Goal: Entertainment & Leisure: Consume media (video, audio)

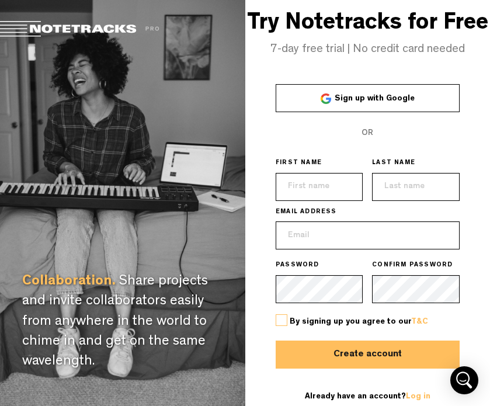
click at [352, 101] on span "Sign up with Google" at bounding box center [374, 99] width 80 height 8
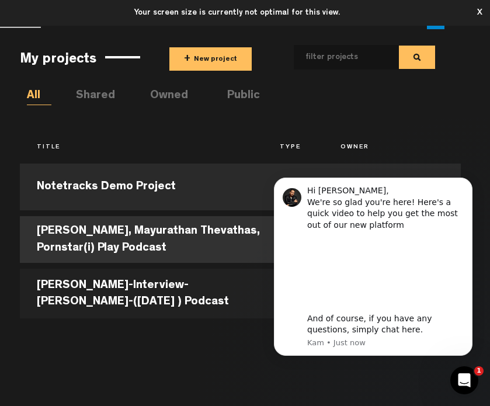
click at [209, 239] on td "[PERSON_NAME], Mayurathan Thevathas, Pornstar(i) Play Podcast" at bounding box center [141, 239] width 243 height 53
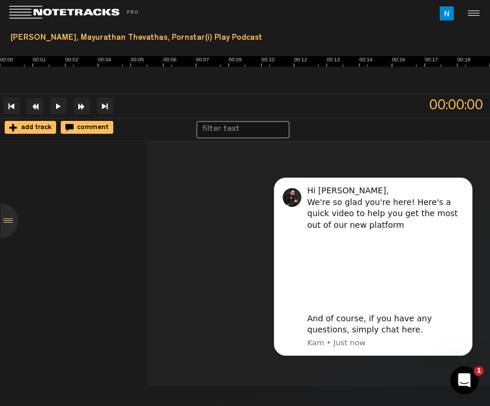
click at [319, 135] on nt-basic-comment-controls "add track comment" at bounding box center [245, 129] width 490 height 23
click at [472, 179] on button "Dismiss notification" at bounding box center [468, 180] width 15 height 15
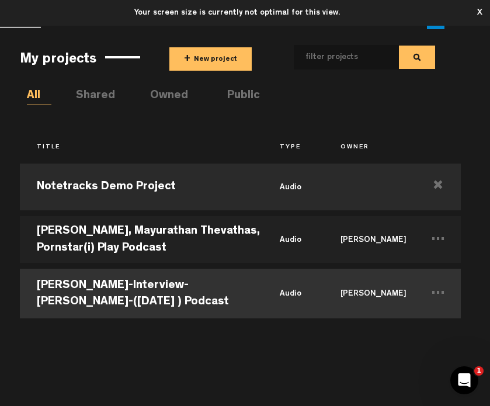
click at [96, 284] on td "[PERSON_NAME]-Interview-[PERSON_NAME]-([DATE] ) Podcast" at bounding box center [141, 292] width 243 height 53
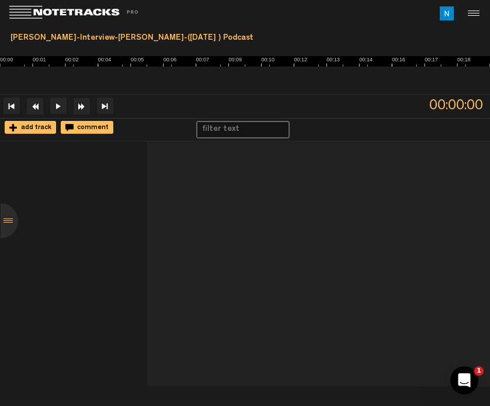
click at [133, 59] on img at bounding box center [245, 61] width 490 height 11
click at [59, 107] on button at bounding box center [58, 105] width 16 height 16
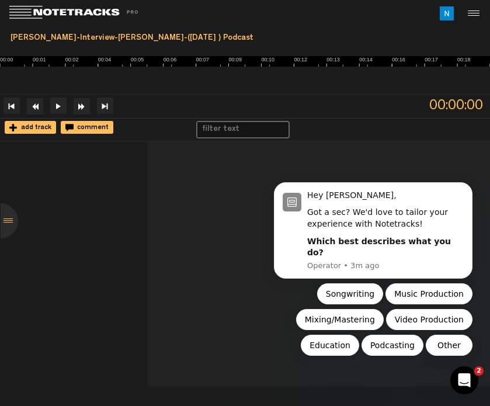
scroll to position [0, 70]
